Goal: Task Accomplishment & Management: Use online tool/utility

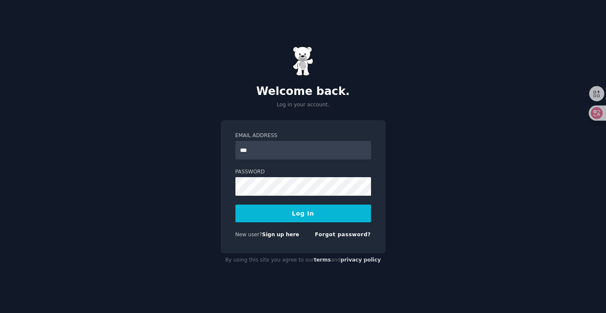
type input "**********"
click at [307, 213] on button "Log In" at bounding box center [304, 213] width 136 height 18
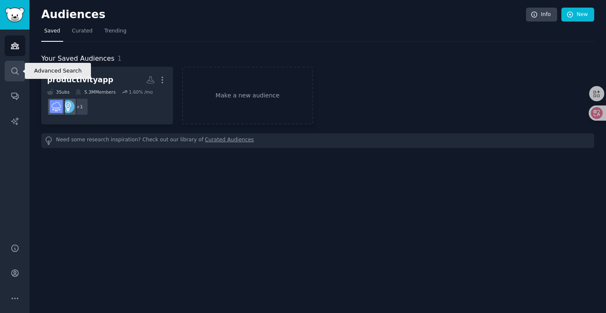
click at [11, 72] on icon "Sidebar" at bounding box center [15, 71] width 9 height 9
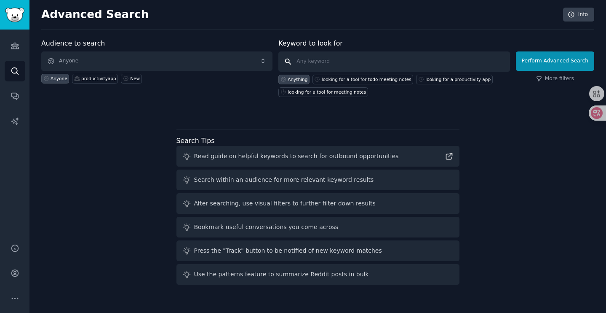
click at [317, 61] on input "text" at bounding box center [394, 61] width 231 height 20
